Goal: Check status

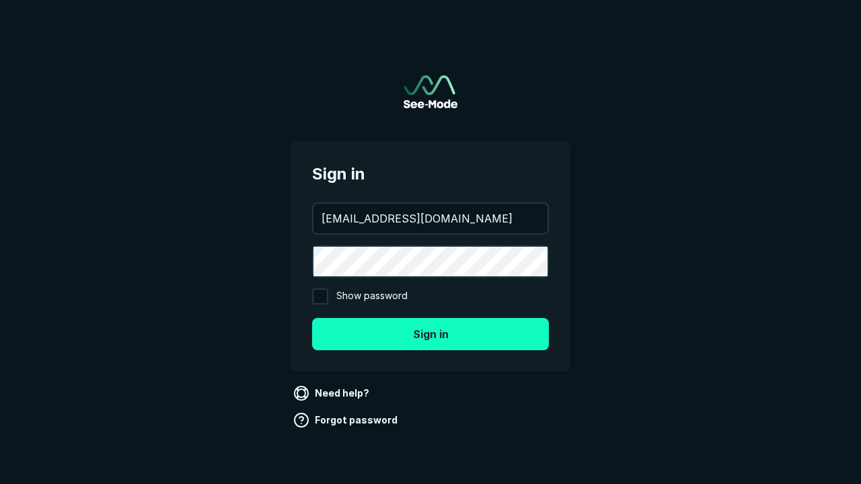
click at [430, 334] on button "Sign in" at bounding box center [430, 334] width 237 height 32
